Goal: Task Accomplishment & Management: Manage account settings

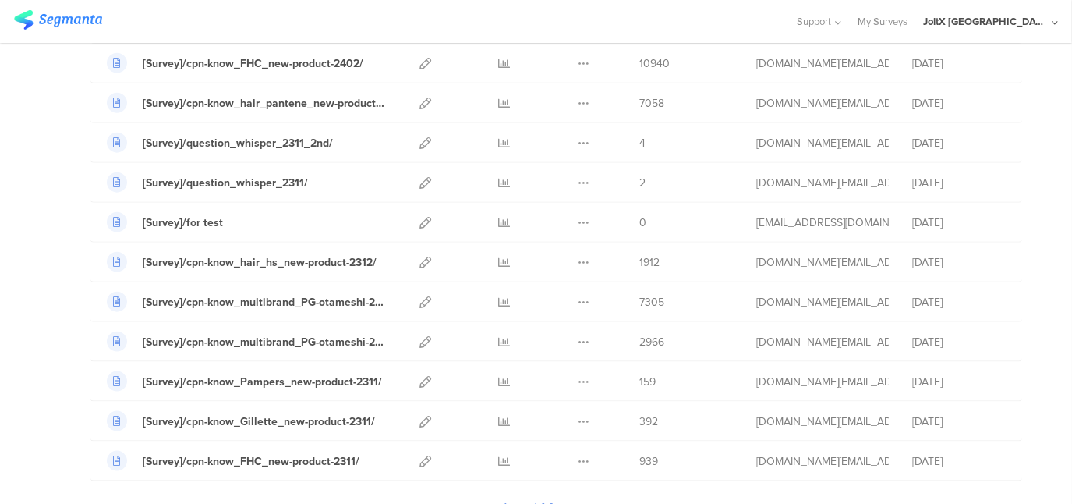
scroll to position [1794, 0]
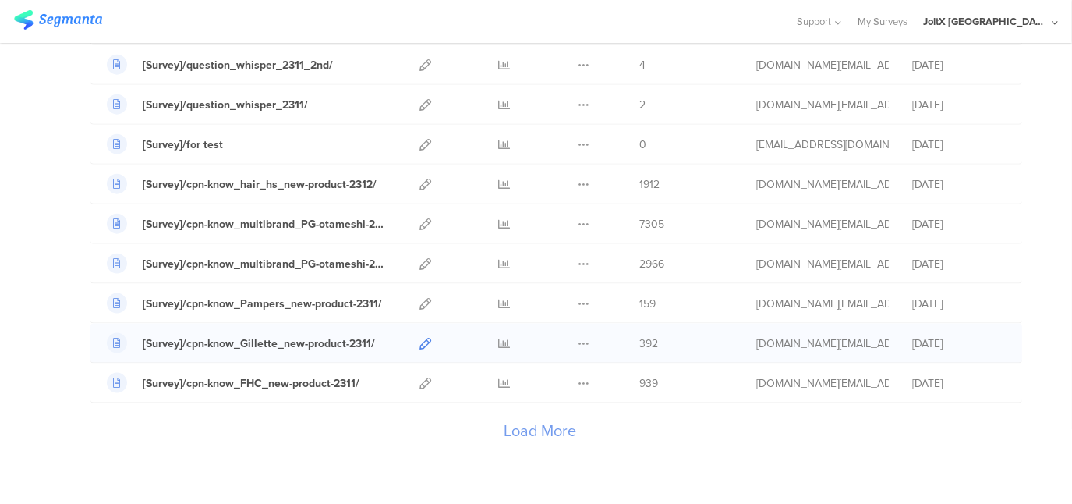
click at [420, 338] on icon at bounding box center [426, 344] width 12 height 12
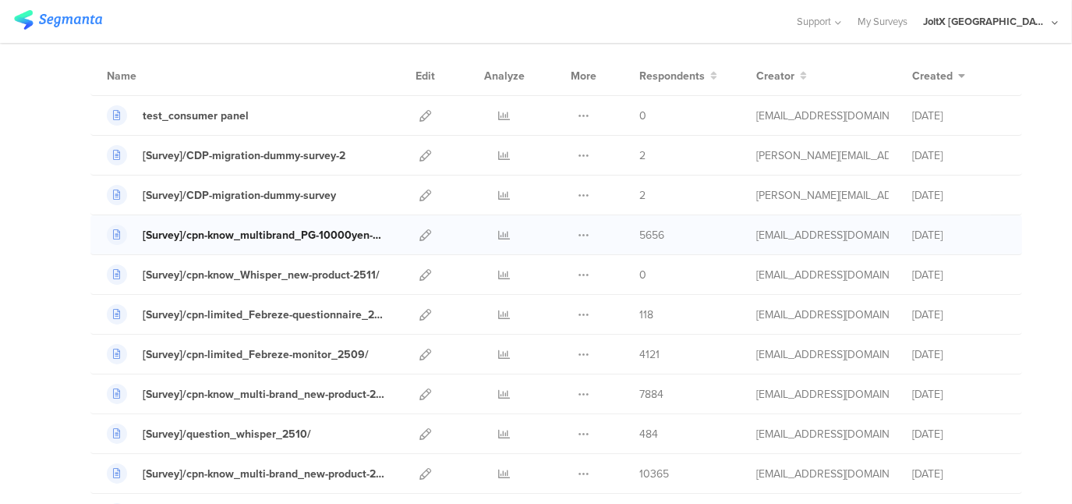
scroll to position [78, 0]
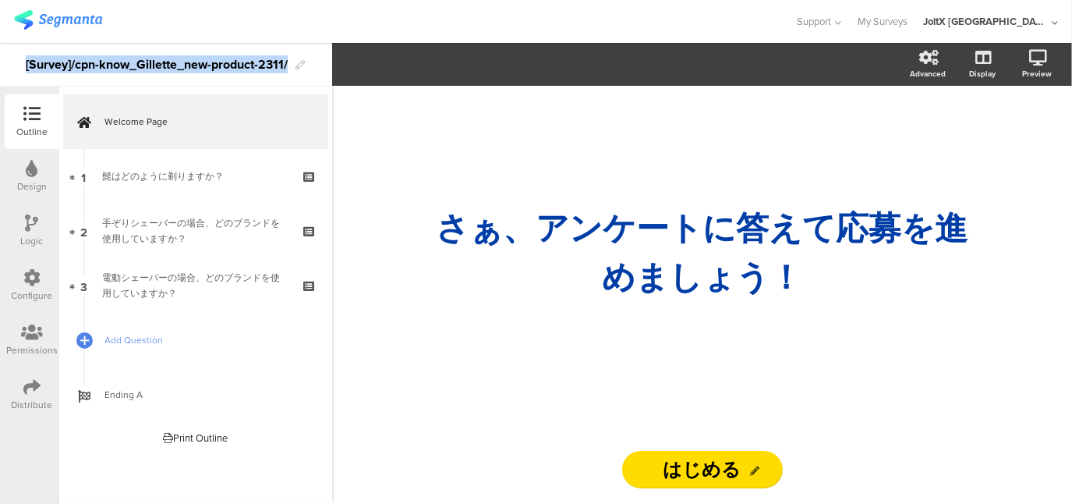
drag, startPoint x: 291, startPoint y: 64, endPoint x: 14, endPoint y: 62, distance: 276.8
click at [14, 62] on div "[Survey]/cpn-know_Gillette_new-product-2311/" at bounding box center [166, 65] width 332 height 44
copy div "[Survey]/cpn-know_Gillette_new-product-2311/"
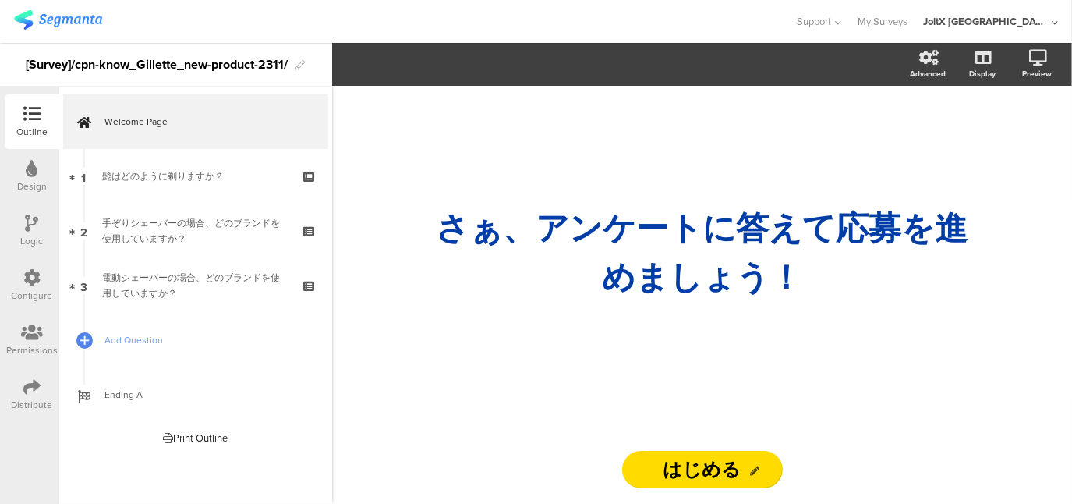
click at [289, 21] on div at bounding box center [397, 22] width 767 height 26
